Goal: Task Accomplishment & Management: Complete application form

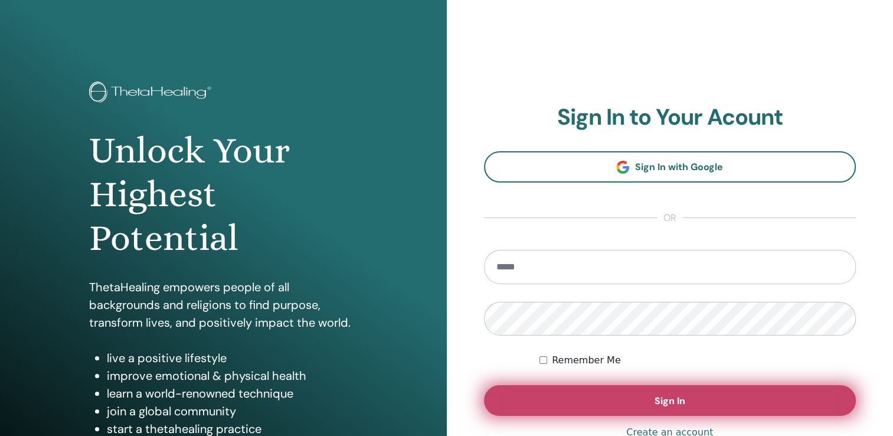
type input "**********"
click at [594, 403] on button "Sign In" at bounding box center [670, 400] width 373 height 31
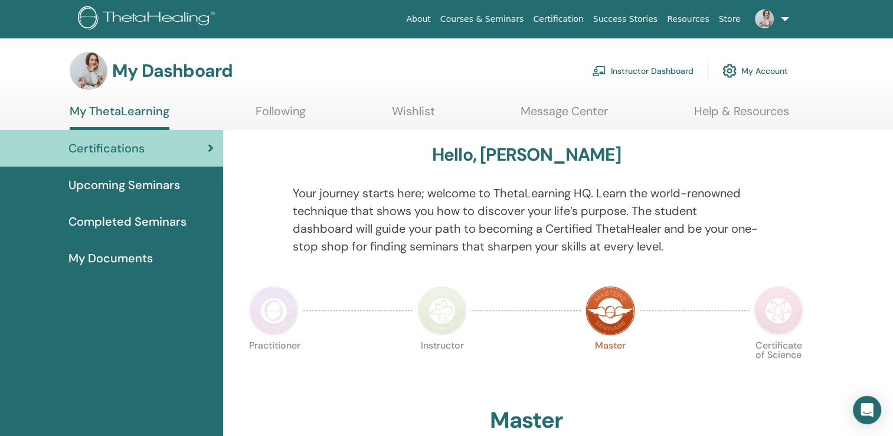
click at [664, 72] on link "Instructor Dashboard" at bounding box center [643, 71] width 102 height 26
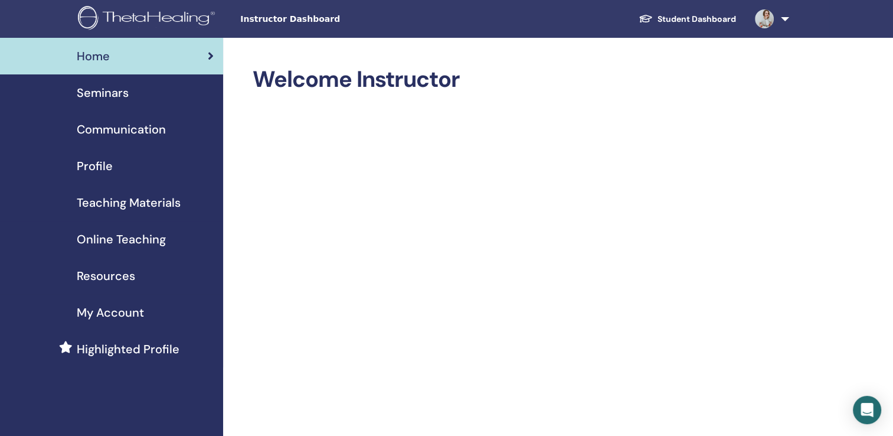
click at [115, 97] on span "Seminars" at bounding box center [103, 93] width 52 height 18
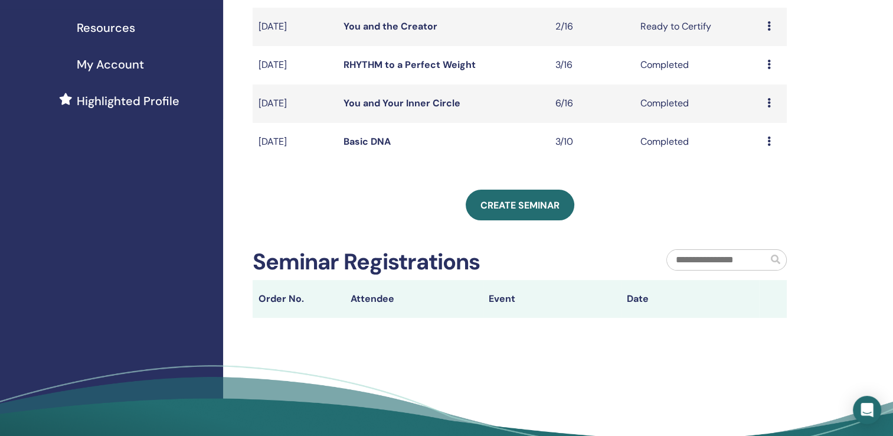
scroll to position [252, 0]
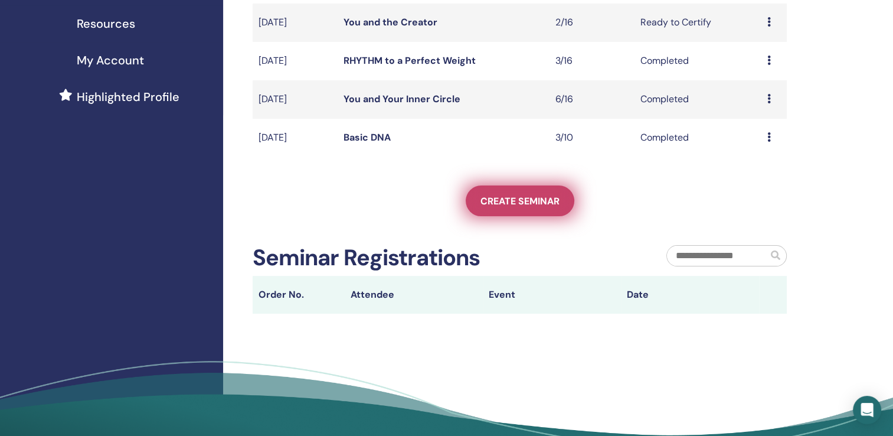
click at [499, 206] on span "Create seminar" at bounding box center [520, 201] width 79 height 12
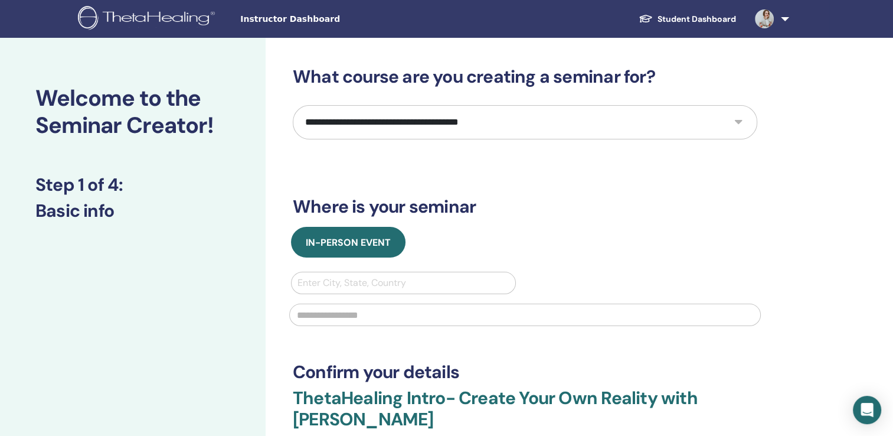
click at [505, 123] on select "**********" at bounding box center [525, 122] width 465 height 34
select select "****"
click at [293, 105] on select "**********" at bounding box center [525, 122] width 465 height 34
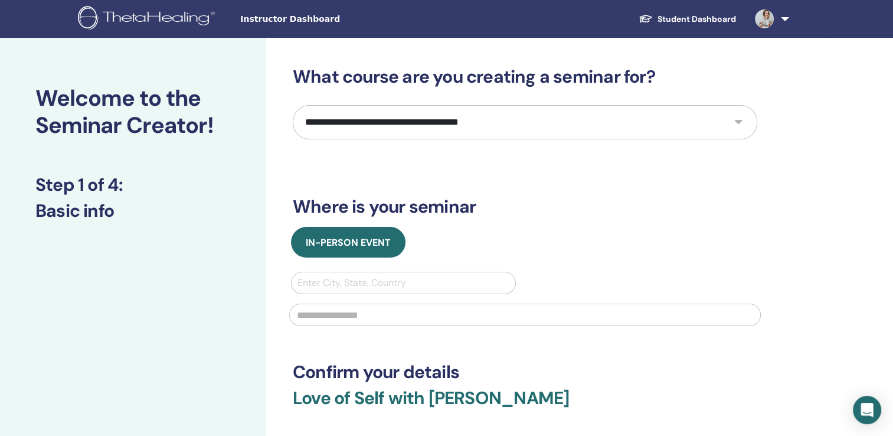
click at [394, 285] on div at bounding box center [404, 283] width 212 height 17
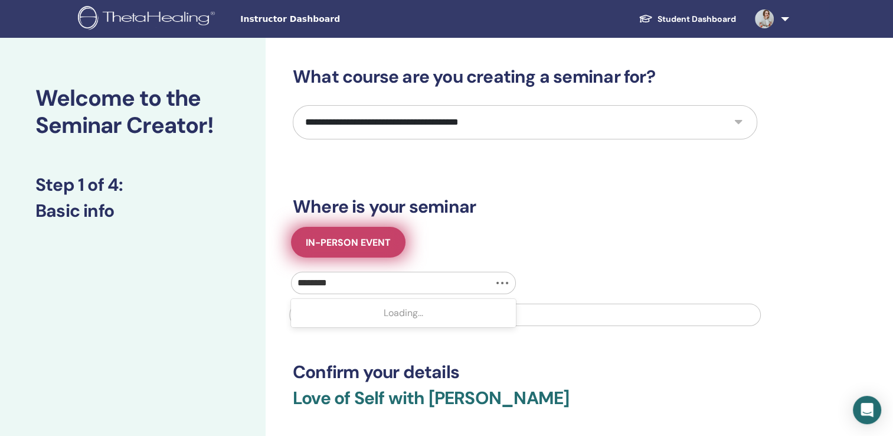
type input "*********"
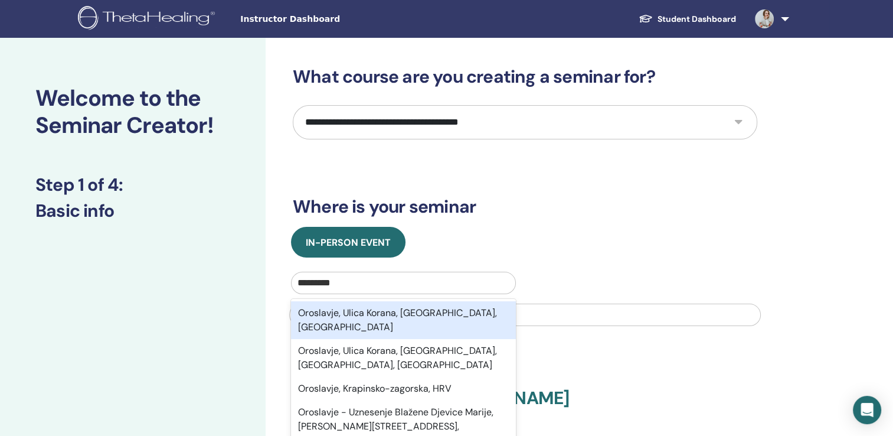
click at [360, 310] on div "Oroslavje, Ulica Korana, Krapinsko-zagorska županija, HRV" at bounding box center [403, 320] width 225 height 38
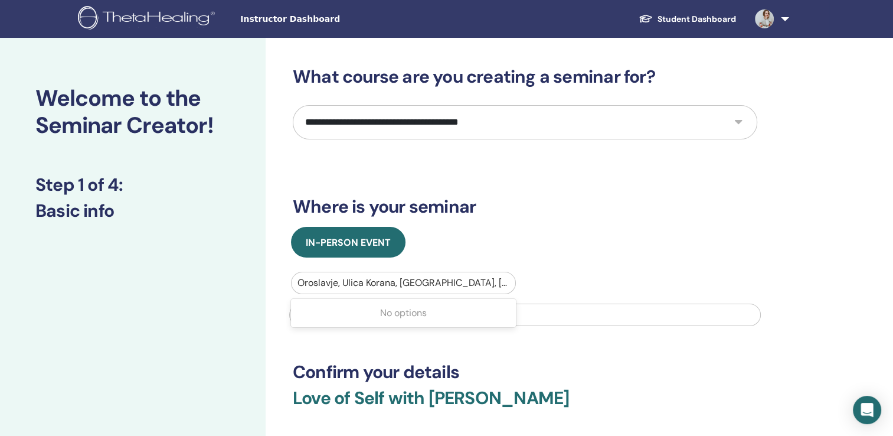
click at [367, 280] on div at bounding box center [404, 283] width 212 height 17
click at [397, 283] on div at bounding box center [404, 283] width 212 height 17
click at [394, 283] on div at bounding box center [404, 283] width 212 height 17
click at [437, 279] on div at bounding box center [404, 283] width 212 height 17
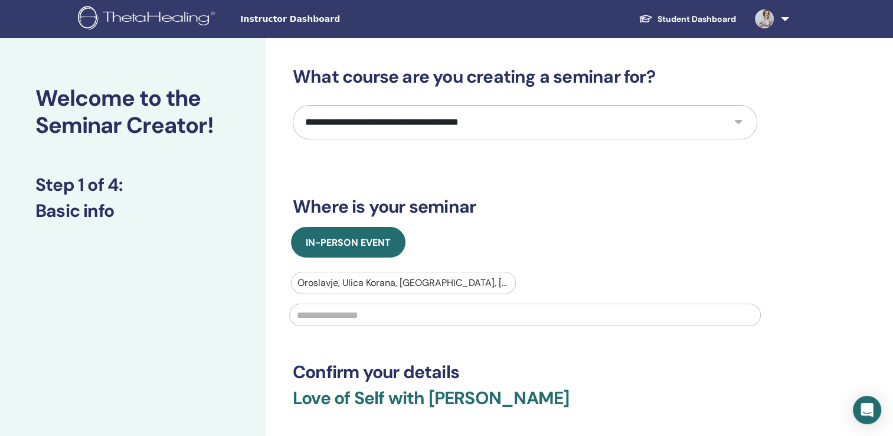
drag, startPoint x: 553, startPoint y: 270, endPoint x: 401, endPoint y: 318, distance: 159.5
click at [401, 318] on div "In-Person Event Oroslavje, Ulica Korana, Krapinsko-zagorska županija, HRV" at bounding box center [525, 280] width 482 height 106
click at [401, 318] on input "text" at bounding box center [525, 315] width 472 height 22
type input "**********"
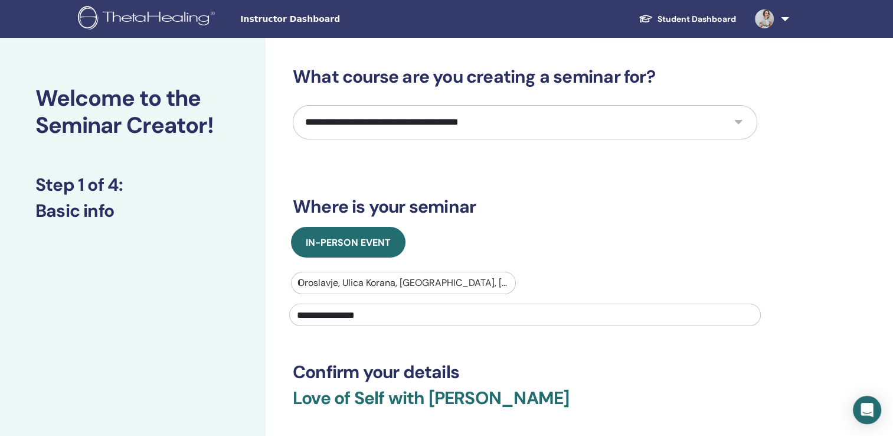
type input "**********"
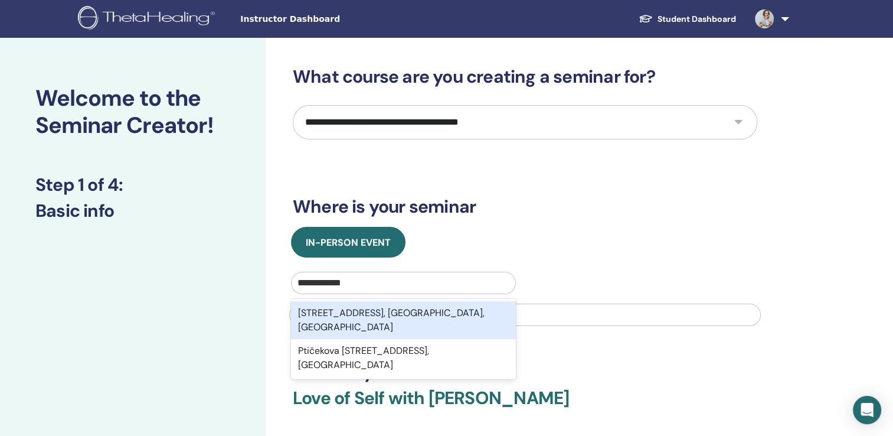
click at [391, 315] on div "Ptičekova 77, 49243, Oroslavje, Krapinsko-zagorska županija, HRV" at bounding box center [403, 320] width 225 height 38
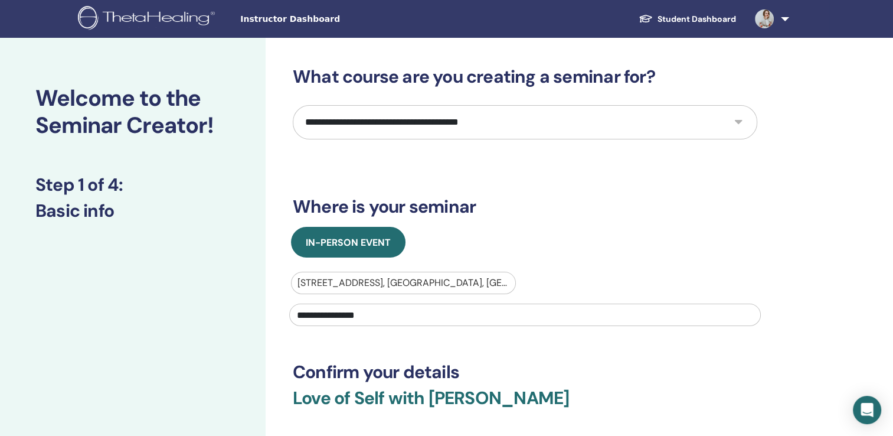
click at [553, 247] on div "In-Person Event" at bounding box center [525, 242] width 482 height 31
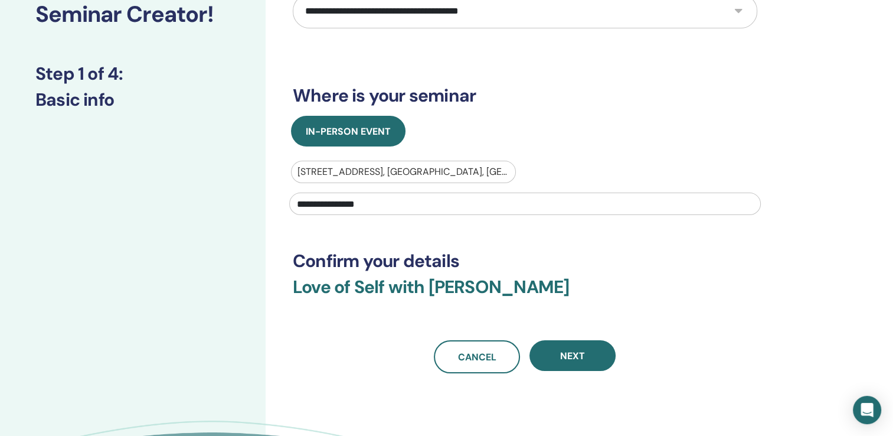
scroll to position [157, 0]
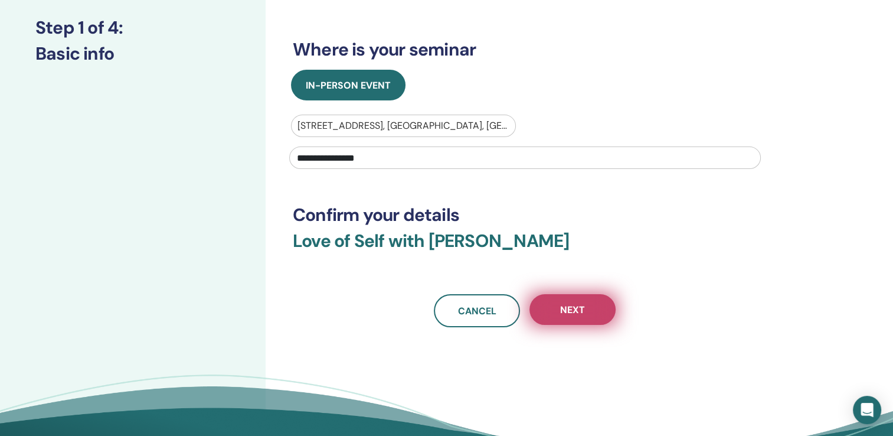
click at [553, 311] on button "Next" at bounding box center [573, 309] width 86 height 31
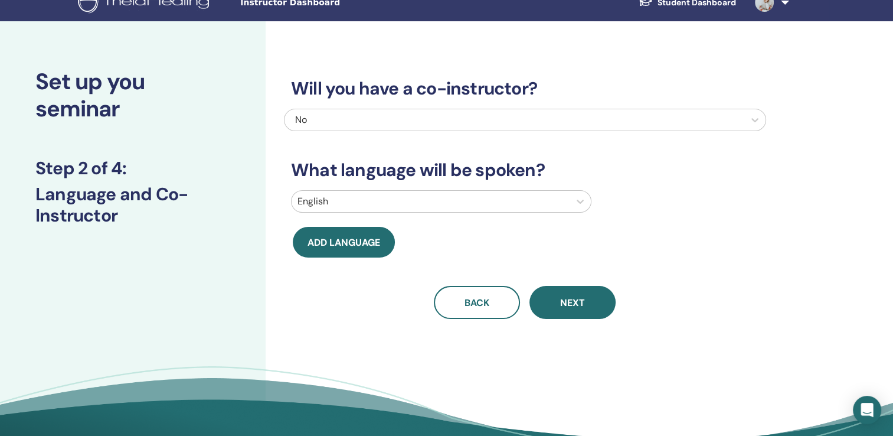
scroll to position [0, 0]
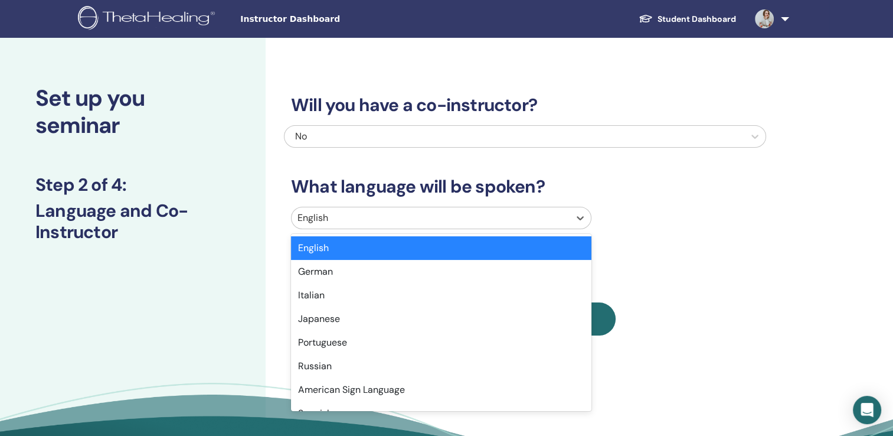
click at [494, 216] on div at bounding box center [431, 218] width 266 height 17
type input "**"
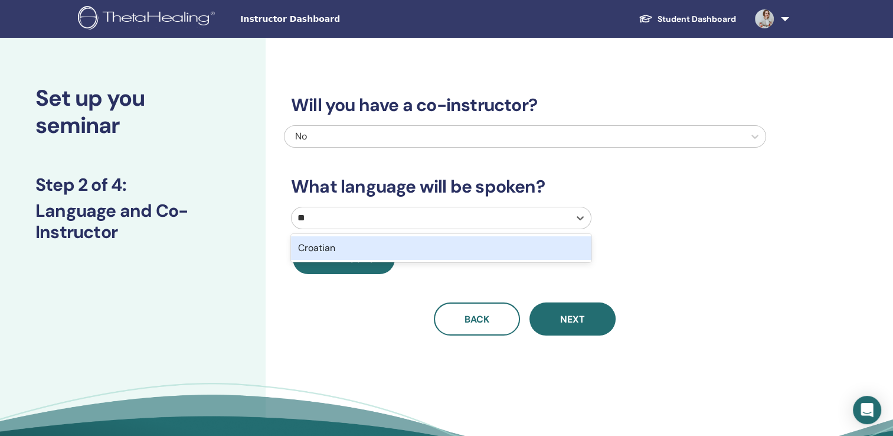
click at [487, 242] on div "Croatian" at bounding box center [441, 248] width 301 height 24
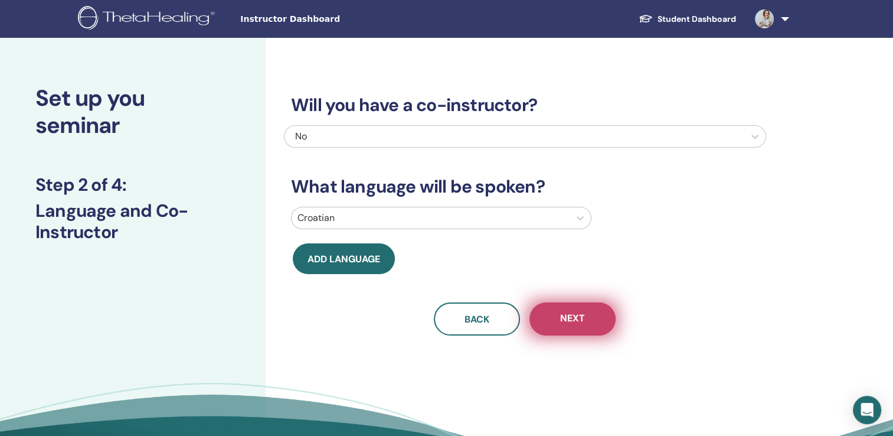
click at [557, 322] on button "Next" at bounding box center [573, 318] width 86 height 33
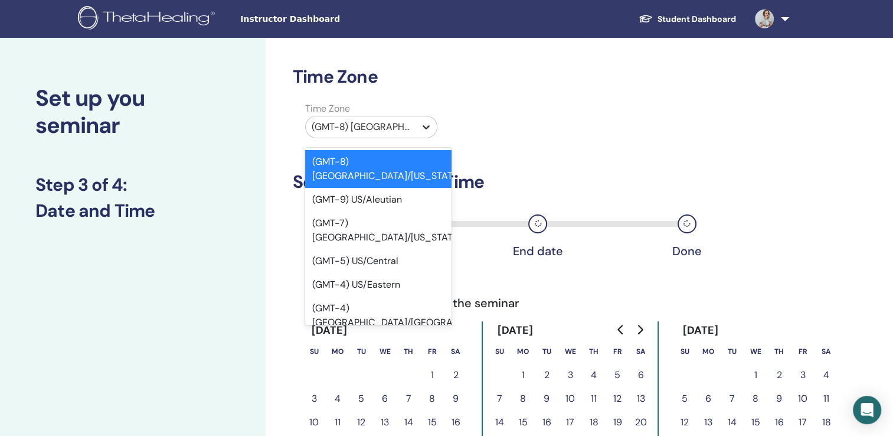
click at [424, 129] on icon at bounding box center [426, 127] width 12 height 12
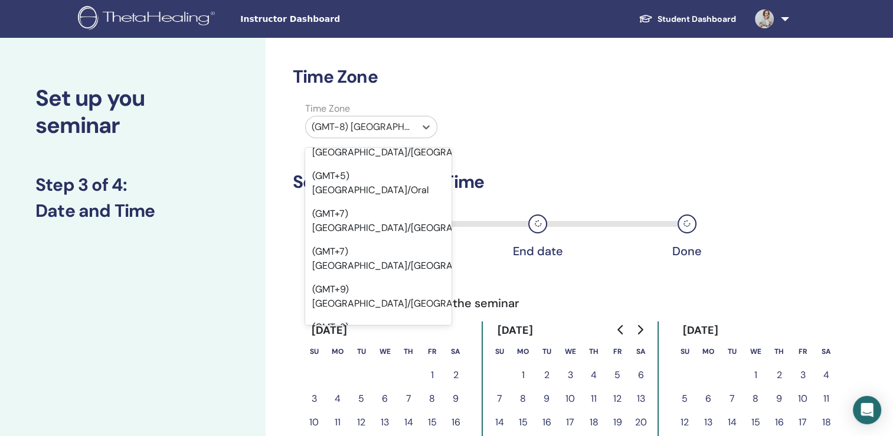
scroll to position [12353, 0]
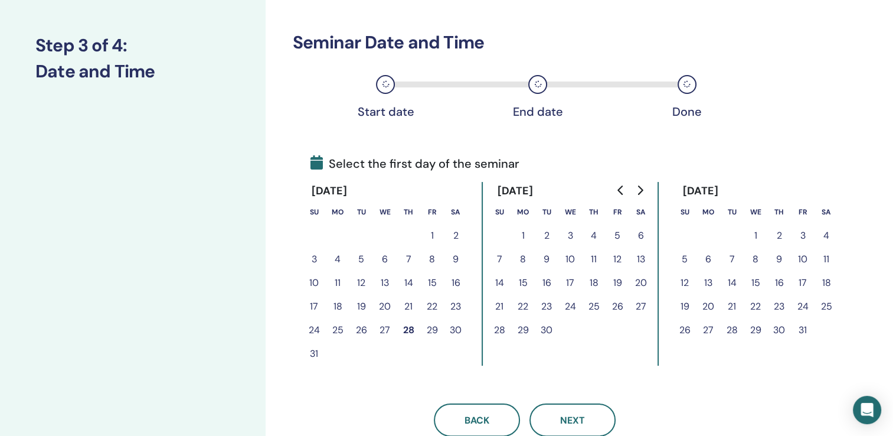
scroll to position [158, 0]
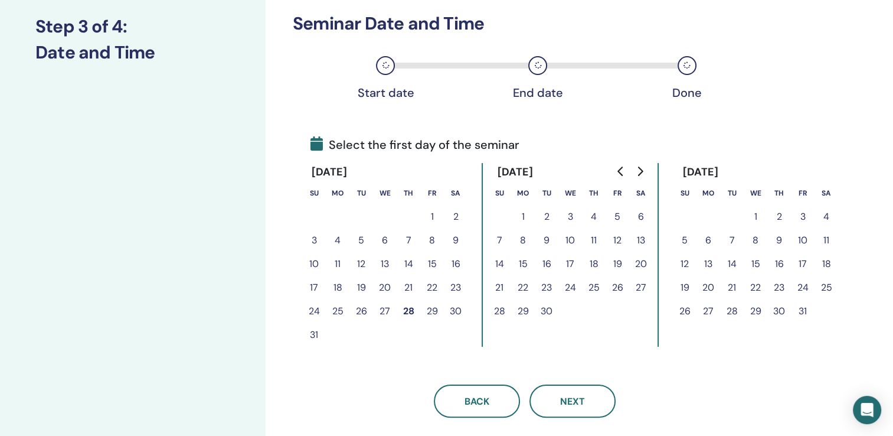
click at [406, 311] on button "28" at bounding box center [409, 311] width 24 height 24
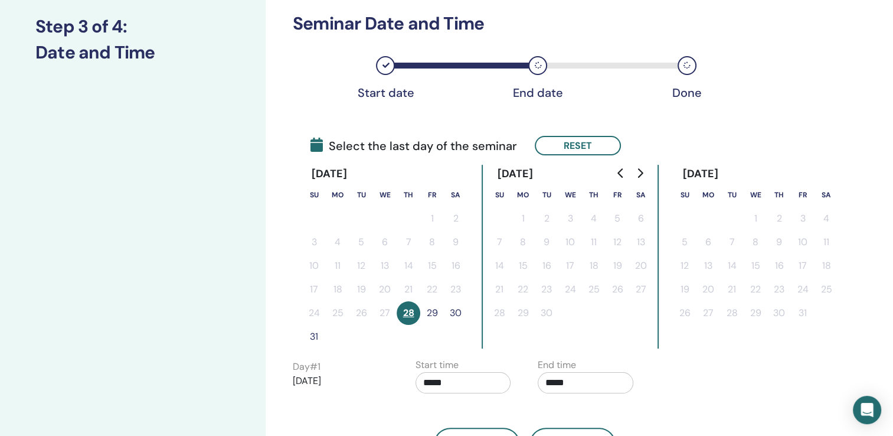
click at [430, 312] on button "29" at bounding box center [432, 313] width 24 height 24
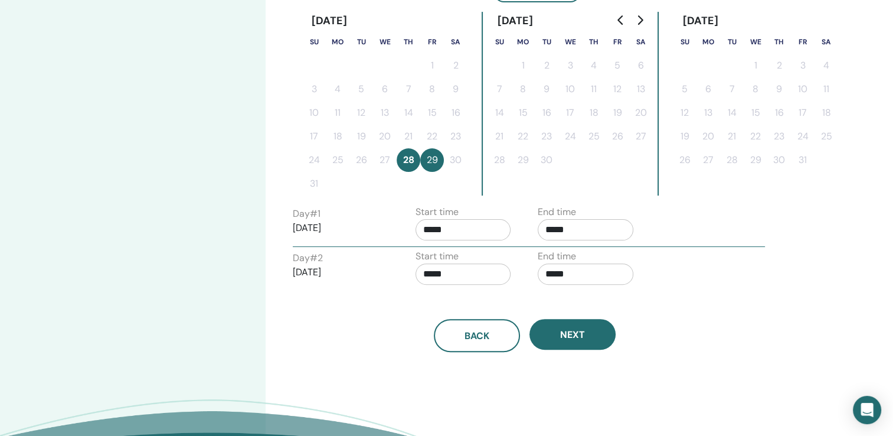
scroll to position [319, 0]
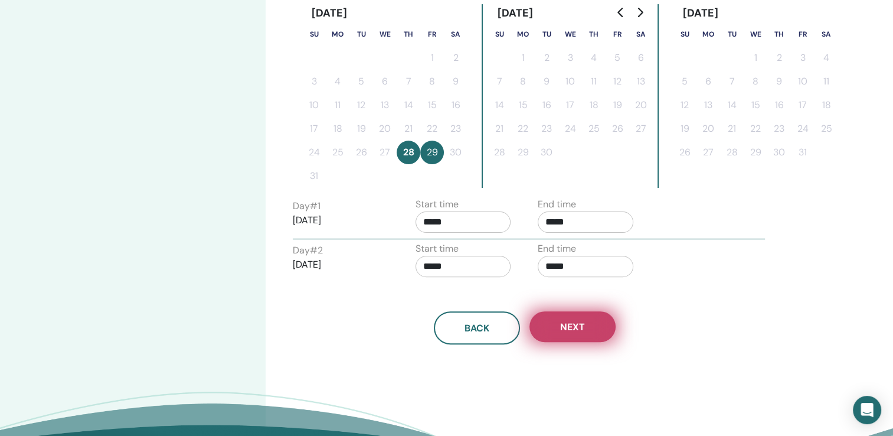
click at [584, 322] on span "Next" at bounding box center [572, 327] width 25 height 12
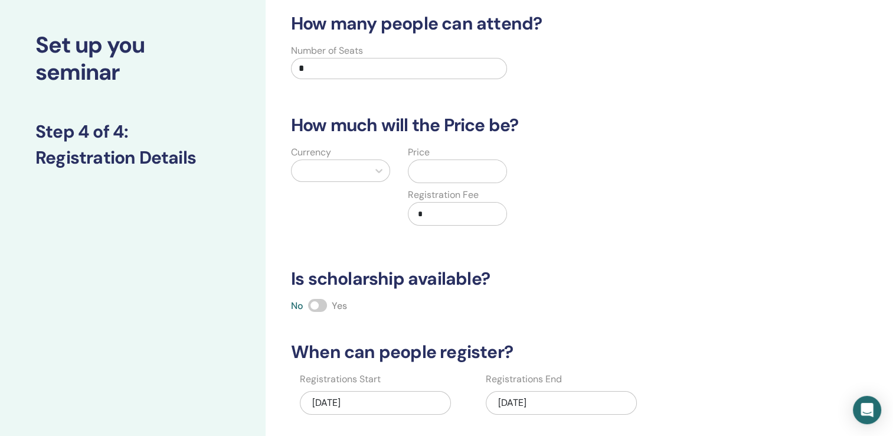
scroll to position [32, 0]
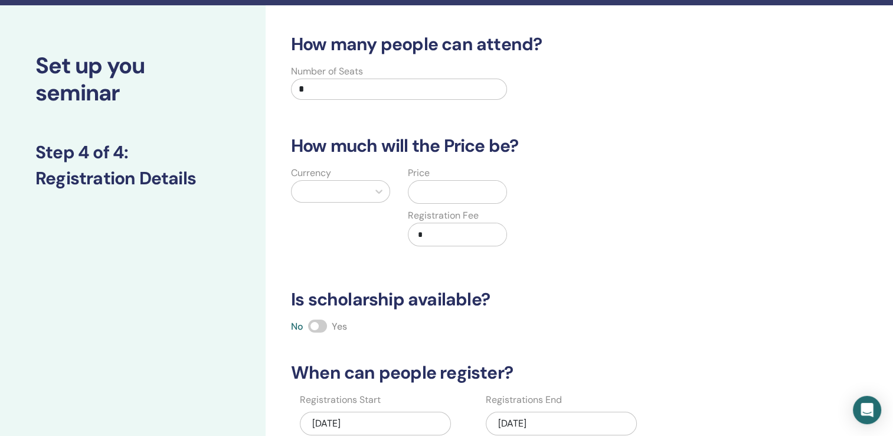
click at [338, 86] on input "*" at bounding box center [399, 89] width 216 height 21
type input "*"
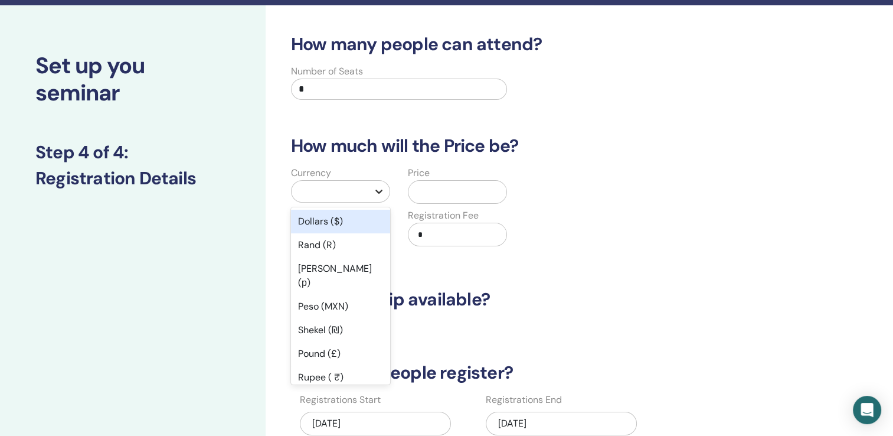
click at [380, 198] on div at bounding box center [378, 191] width 21 height 21
type input "*"
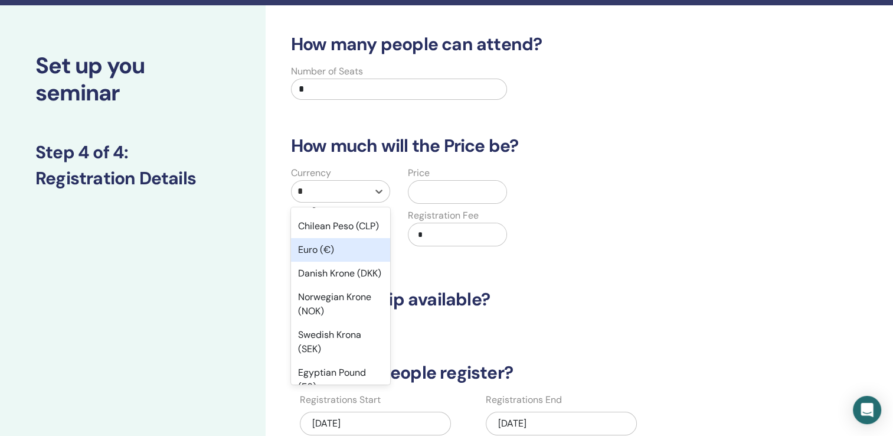
scroll to position [322, 0]
click at [340, 260] on div "Euro (€)" at bounding box center [340, 249] width 99 height 24
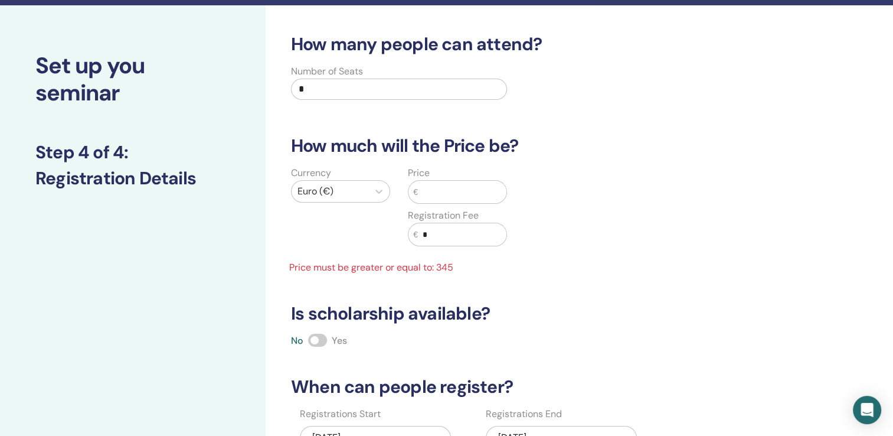
click at [440, 195] on input "text" at bounding box center [462, 192] width 89 height 22
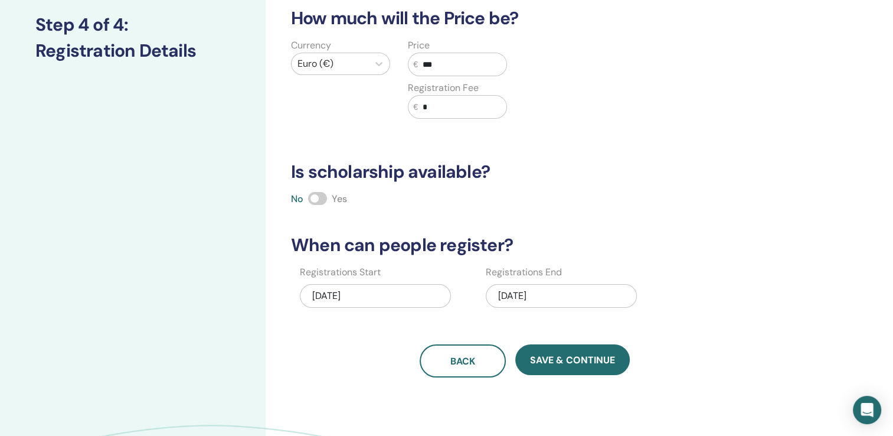
scroll to position [161, 0]
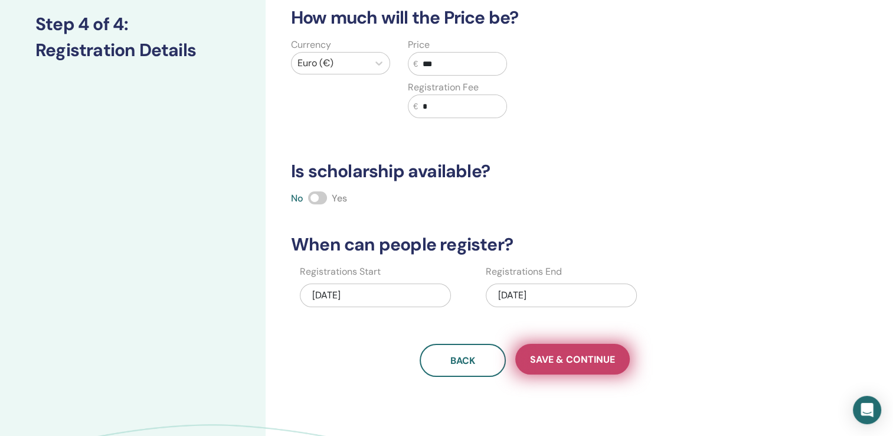
type input "***"
click at [542, 354] on span "Save & Continue" at bounding box center [572, 359] width 85 height 12
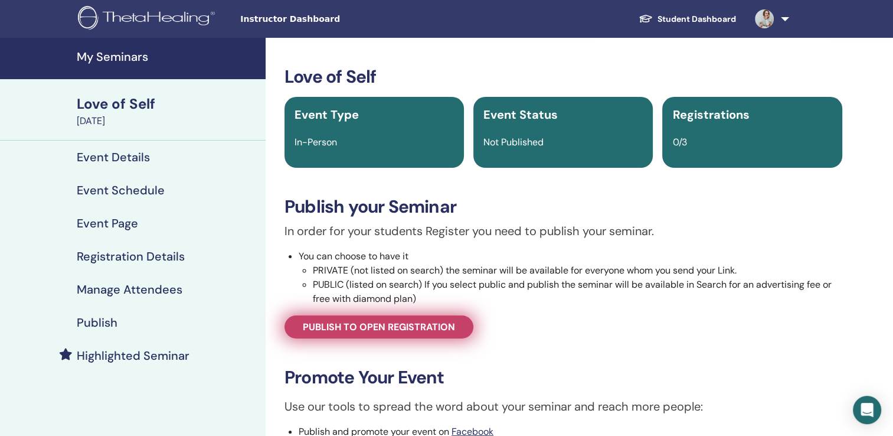
click at [443, 325] on span "Publish to open registration" at bounding box center [379, 327] width 152 height 12
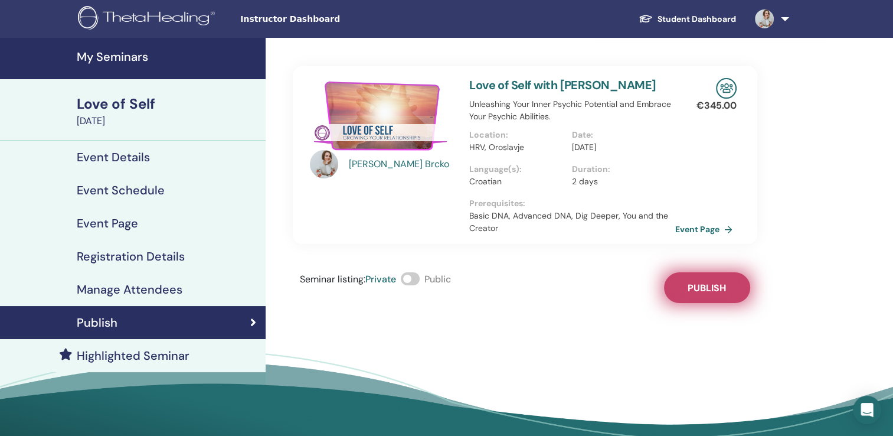
click at [692, 283] on span "Publish" at bounding box center [707, 288] width 38 height 12
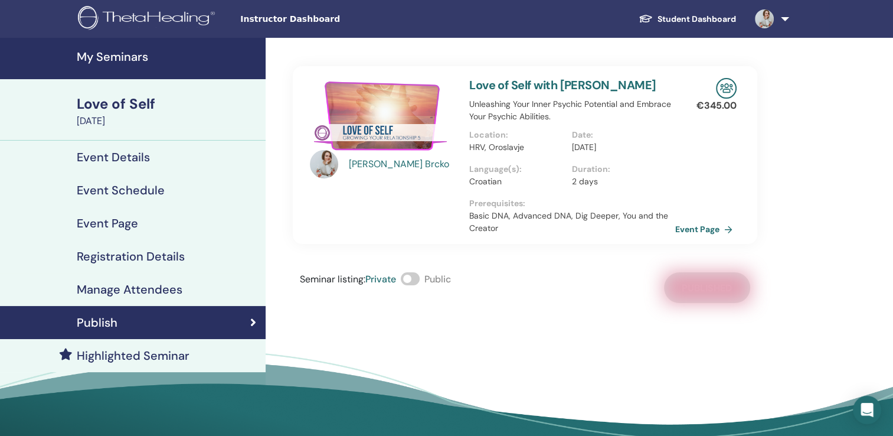
click at [145, 106] on div "Love of Self" at bounding box center [168, 104] width 182 height 20
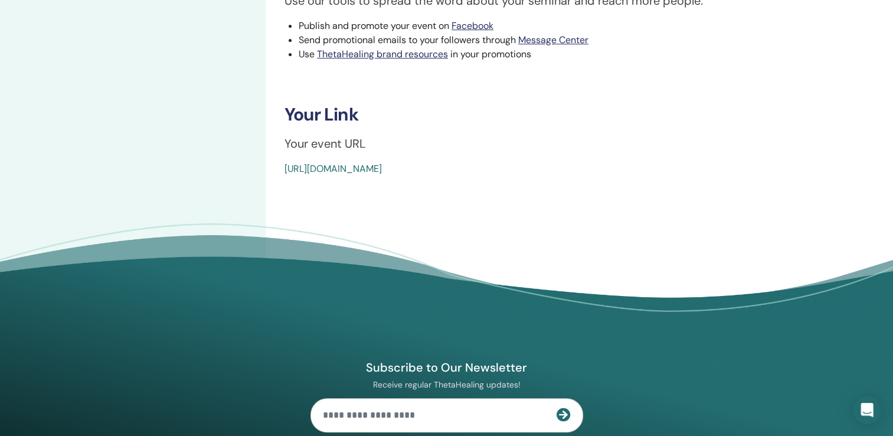
scroll to position [406, 0]
